Goal: Information Seeking & Learning: Learn about a topic

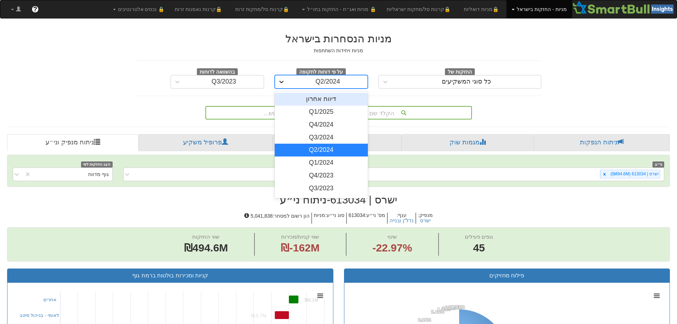
click at [284, 81] on icon at bounding box center [281, 81] width 7 height 7
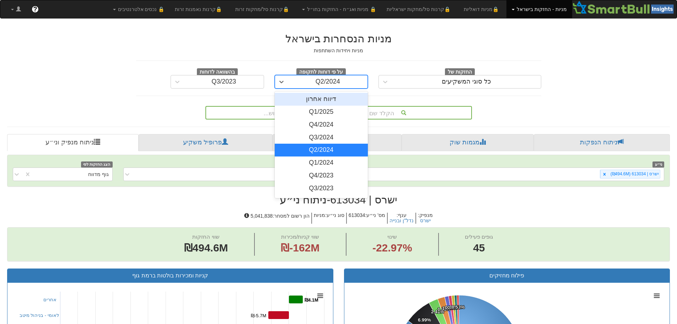
click at [305, 97] on div "דיווח אחרון" at bounding box center [321, 99] width 93 height 13
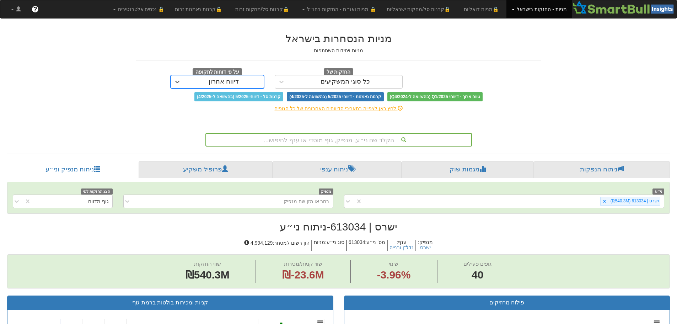
click at [349, 140] on div "הקלד שם ני״ע, מנפיק, גוף מוסדי או ענף לחיפוש..." at bounding box center [338, 140] width 265 height 12
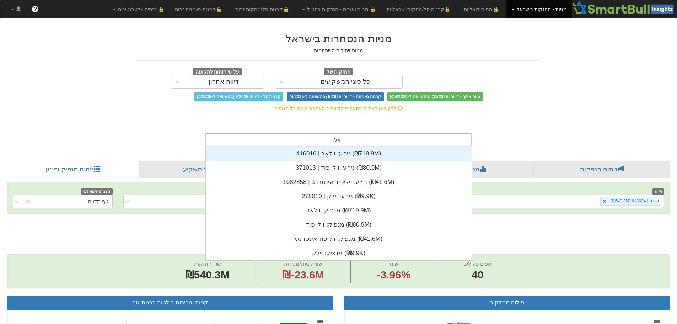
scroll to position [28, 0]
type input "וילאר"
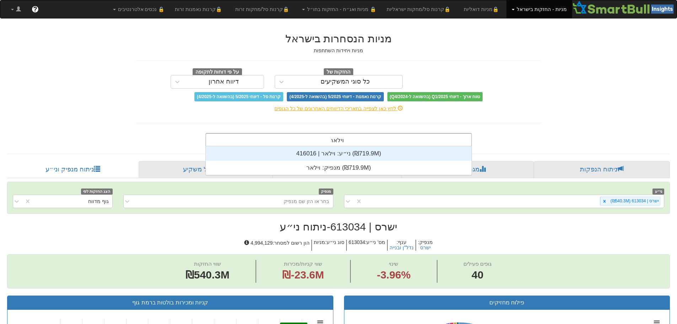
click at [338, 153] on div "ני״ע: ‏וילאר | 416016 ‎(₪719.9M)‎" at bounding box center [339, 153] width 266 height 14
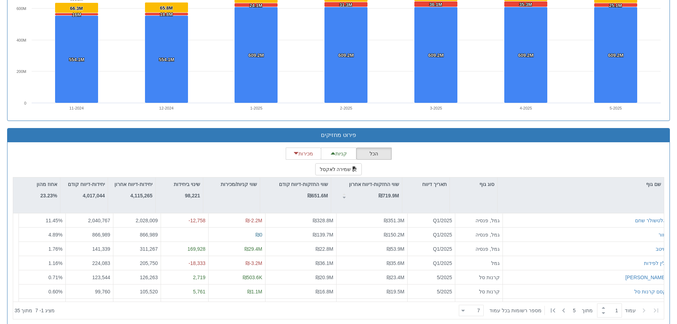
scroll to position [526, 0]
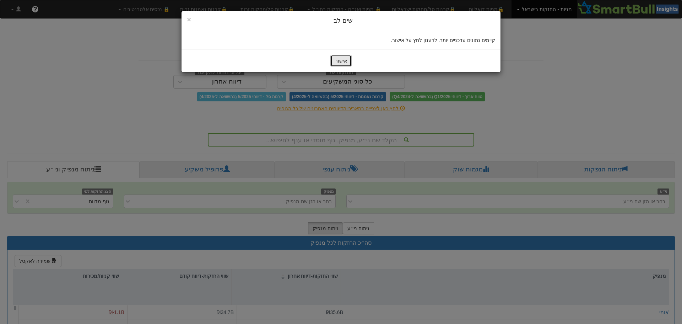
click at [344, 58] on button "אישור" at bounding box center [340, 61] width 21 height 12
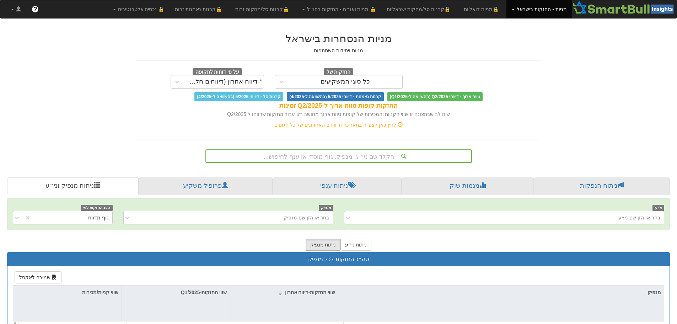
click at [338, 153] on div "הקלד שם ני״ע, מנפיק, גוף מוסדי או ענף לחיפוש..." at bounding box center [338, 155] width 266 height 13
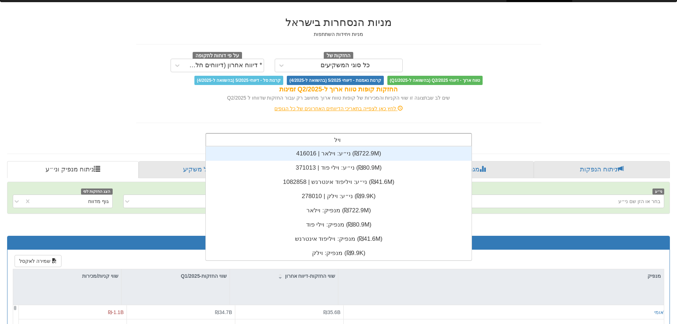
scroll to position [28, 0]
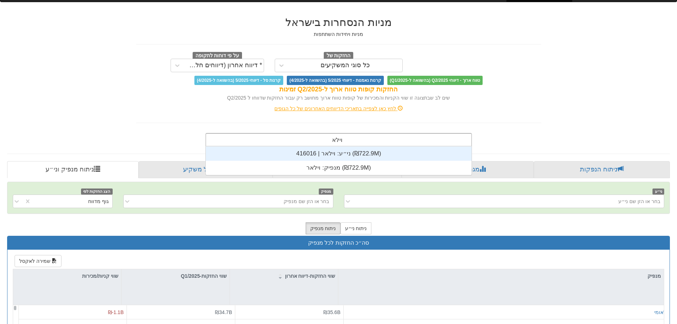
type input "וילאר"
click at [338, 153] on div "ני״ע: ‏וילאר | 416016 ‎(₪722.9M)‎" at bounding box center [339, 153] width 266 height 14
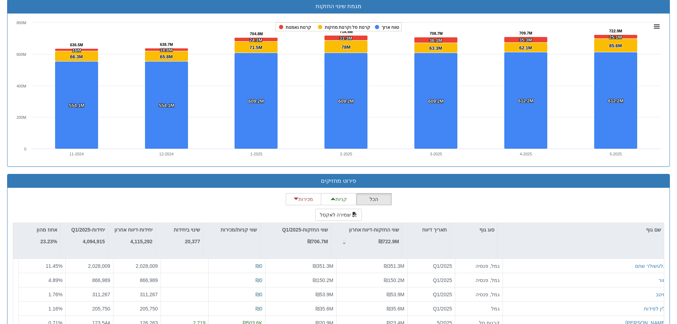
scroll to position [542, 0]
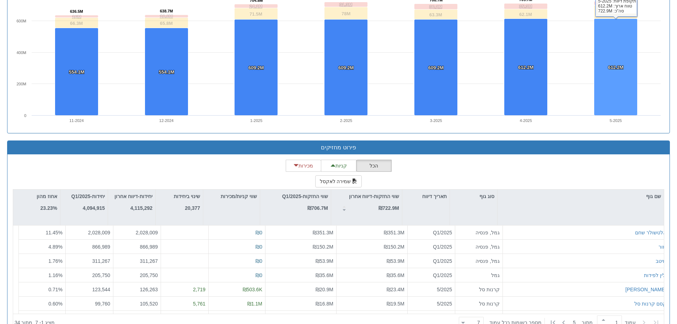
scroll to position [542, 0]
